Goal: Transaction & Acquisition: Download file/media

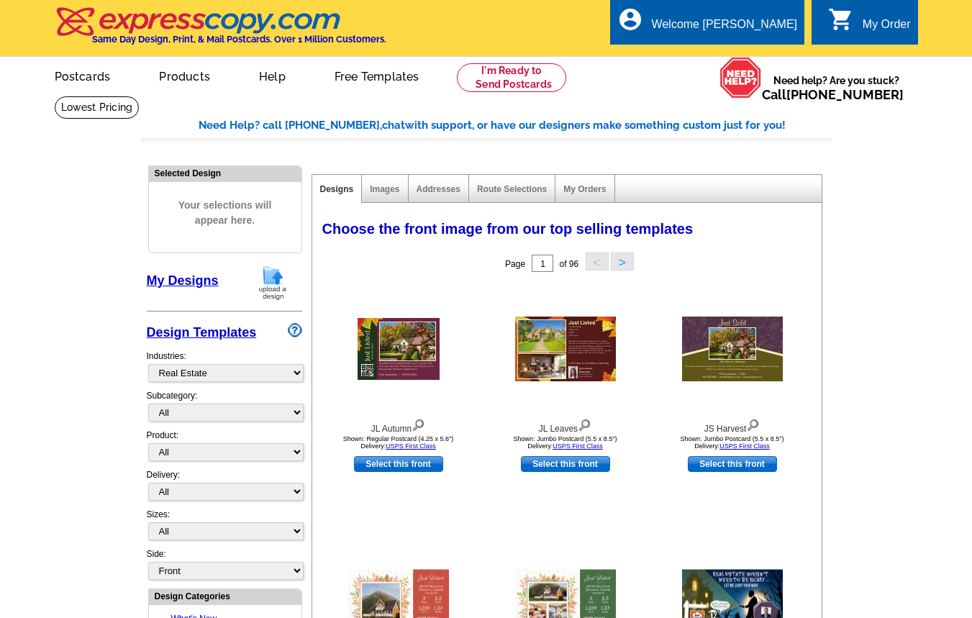
select select "785"
click at [161, 281] on link "My Designs" at bounding box center [183, 280] width 72 height 14
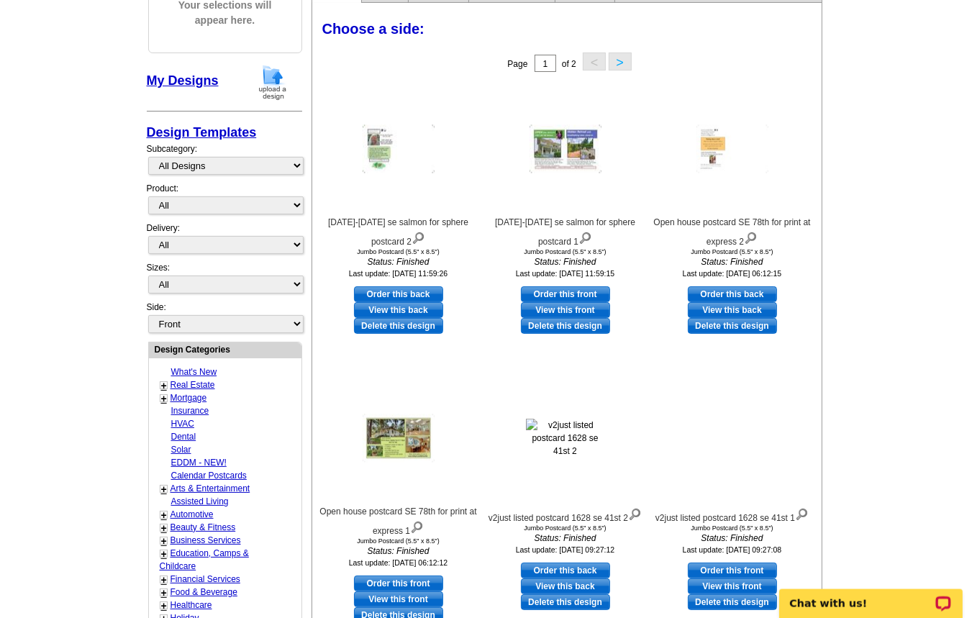
scroll to position [308, 0]
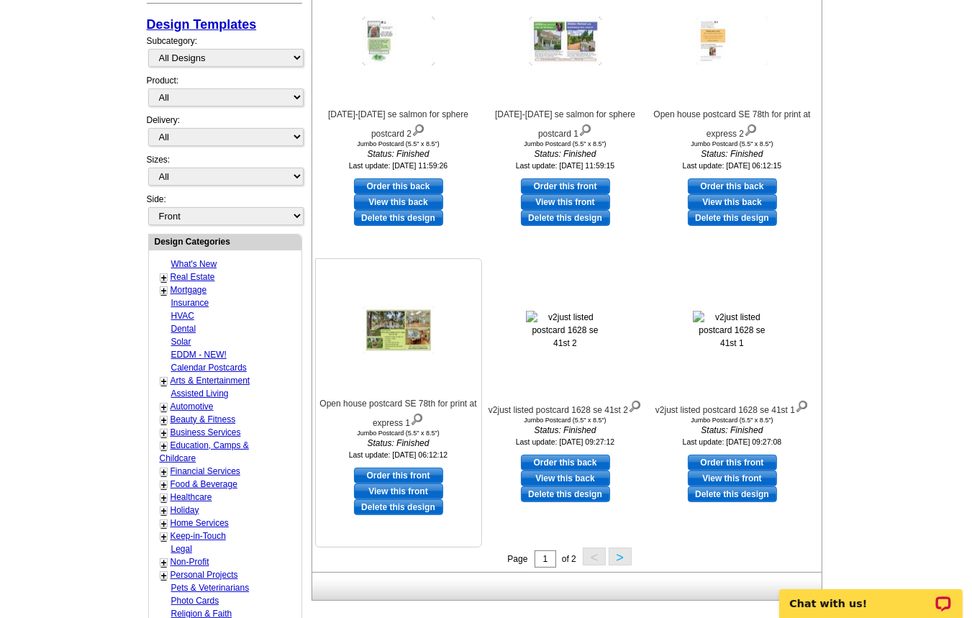
click at [406, 488] on link "View this front" at bounding box center [398, 491] width 89 height 16
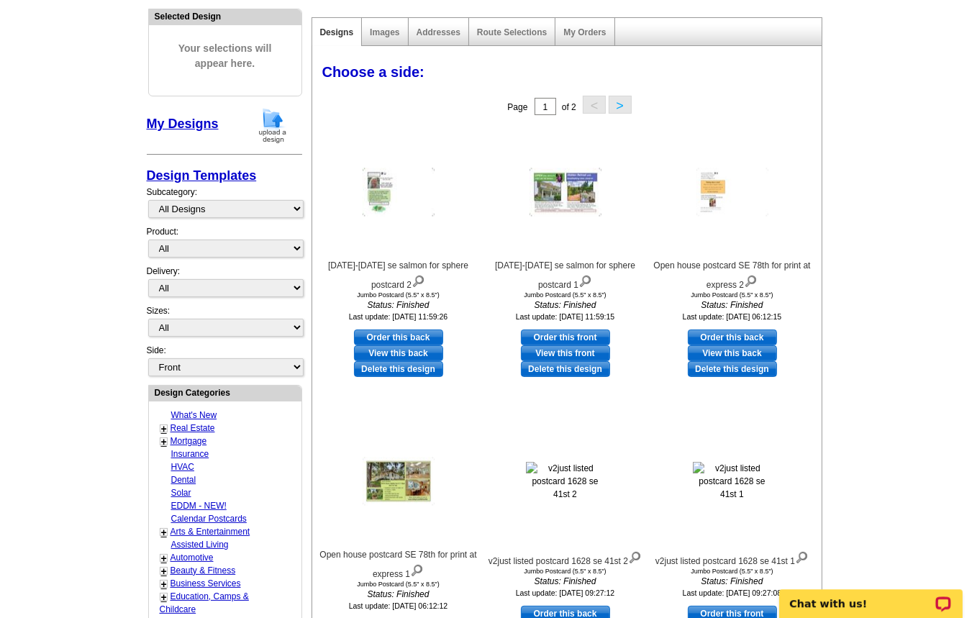
scroll to position [154, 0]
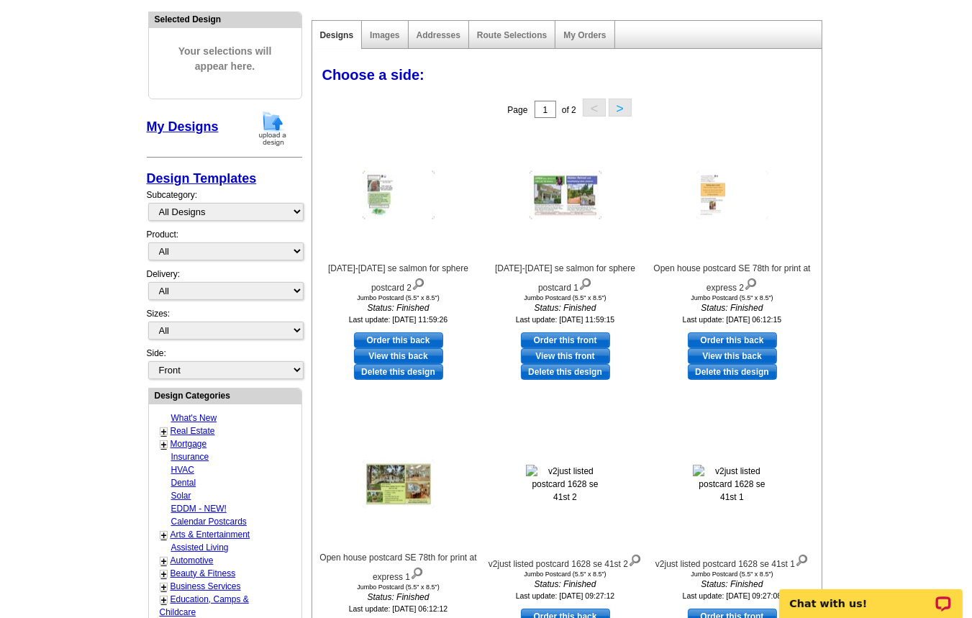
click at [621, 102] on button ">" at bounding box center [620, 108] width 23 height 18
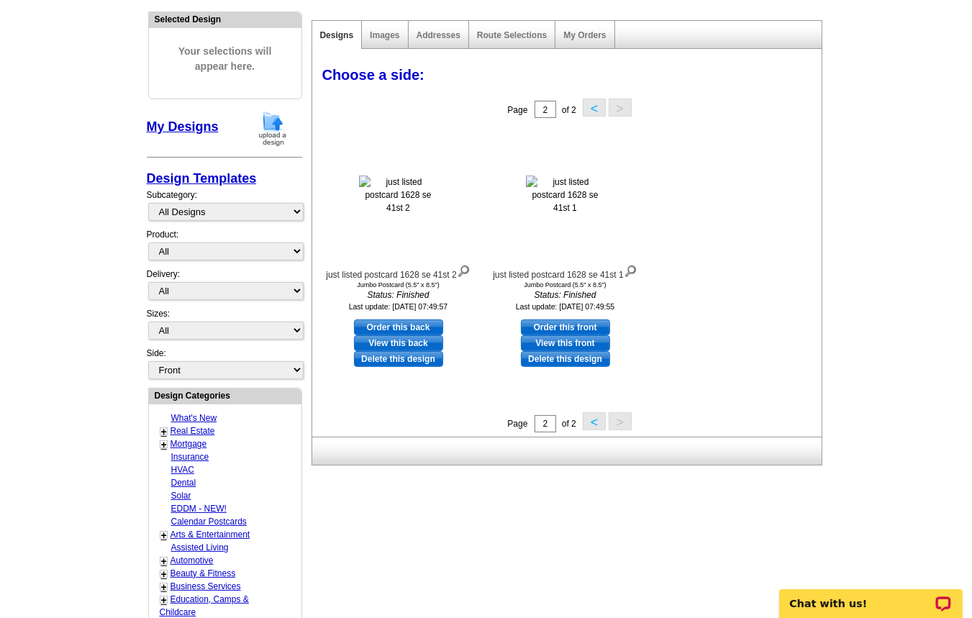
click at [594, 109] on button "<" at bounding box center [594, 108] width 23 height 18
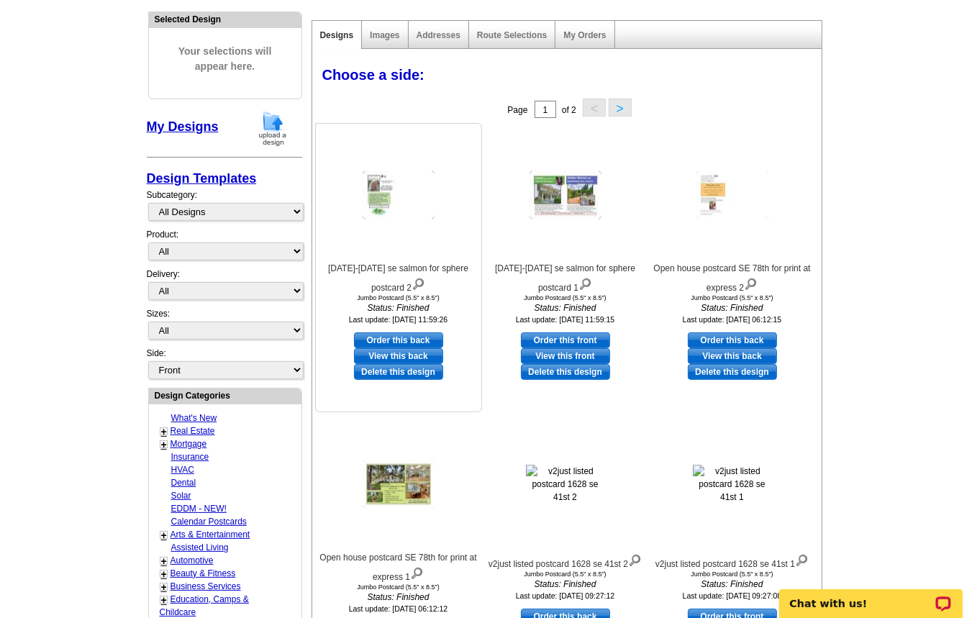
click at [399, 355] on link "View this back" at bounding box center [398, 356] width 89 height 16
click at [586, 355] on link "View this front" at bounding box center [565, 356] width 89 height 16
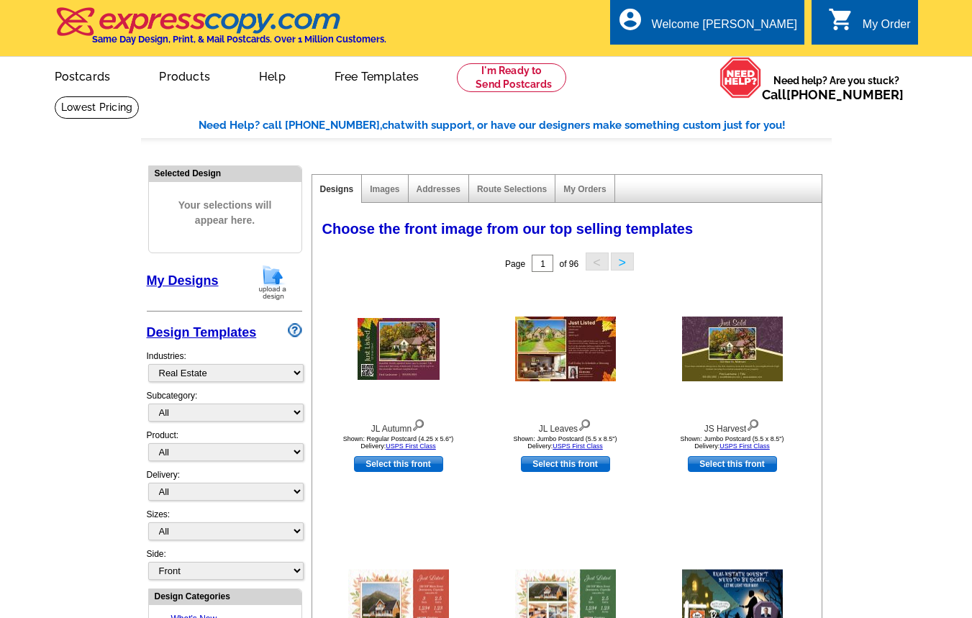
select select "785"
click at [432, 193] on link "Addresses" at bounding box center [439, 189] width 44 height 10
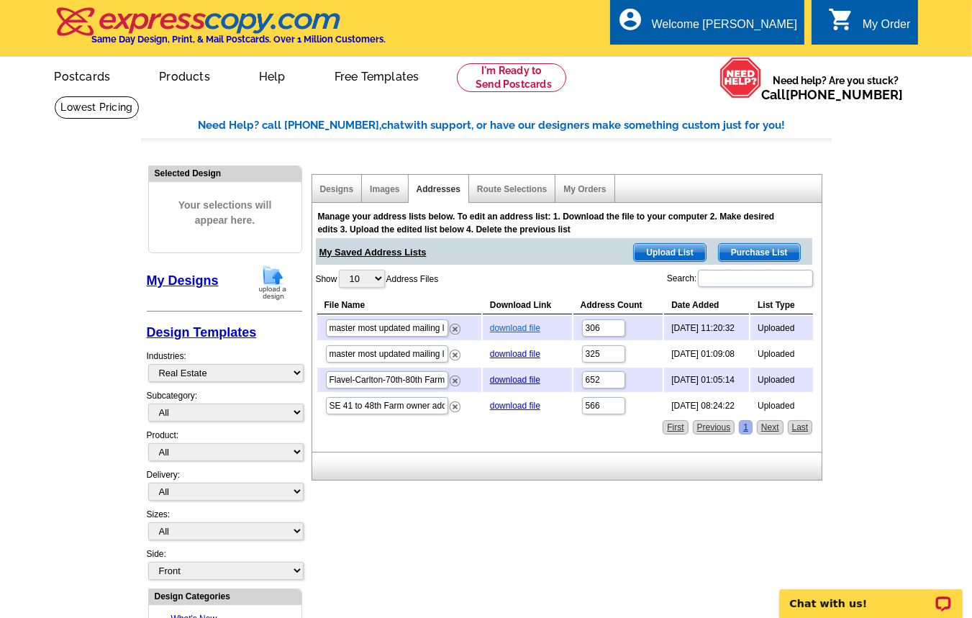
click at [518, 330] on link "download file" at bounding box center [515, 328] width 50 height 10
click at [717, 0] on div "account_circle Welcome [PERSON_NAME] My Account Logout" at bounding box center [707, 21] width 194 height 45
